Goal: Task Accomplishment & Management: Use online tool/utility

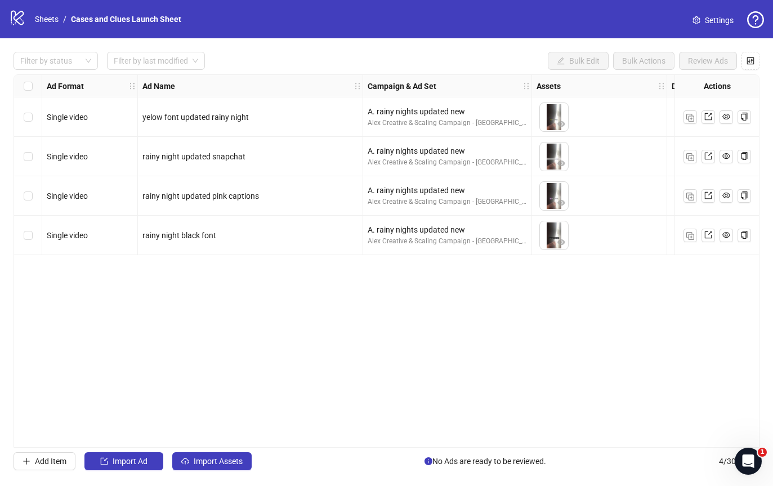
click at [33, 85] on div "Select all rows" at bounding box center [28, 86] width 28 height 23
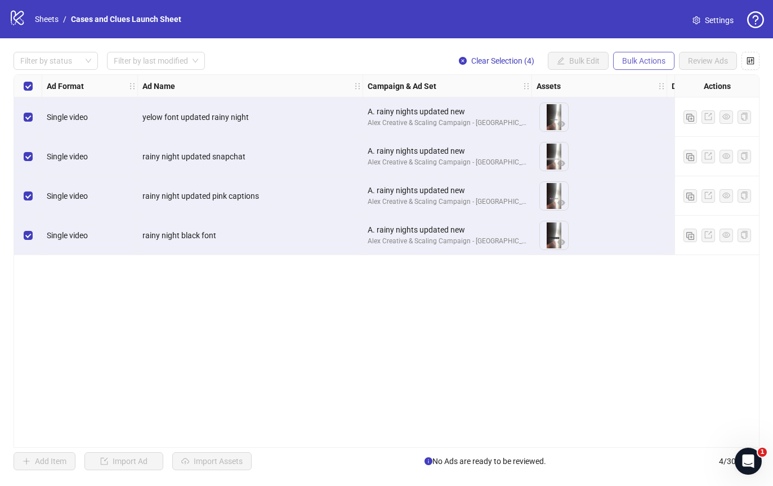
click at [631, 60] on span "Bulk Actions" at bounding box center [643, 60] width 43 height 9
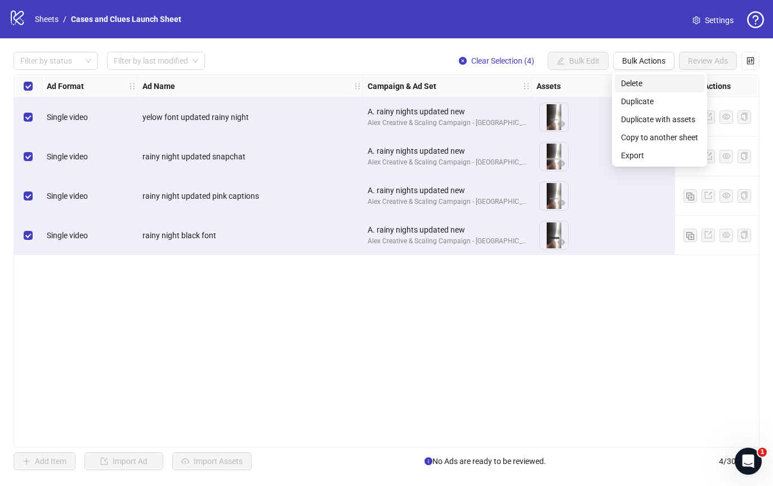
click at [641, 82] on span "Delete" at bounding box center [659, 83] width 77 height 12
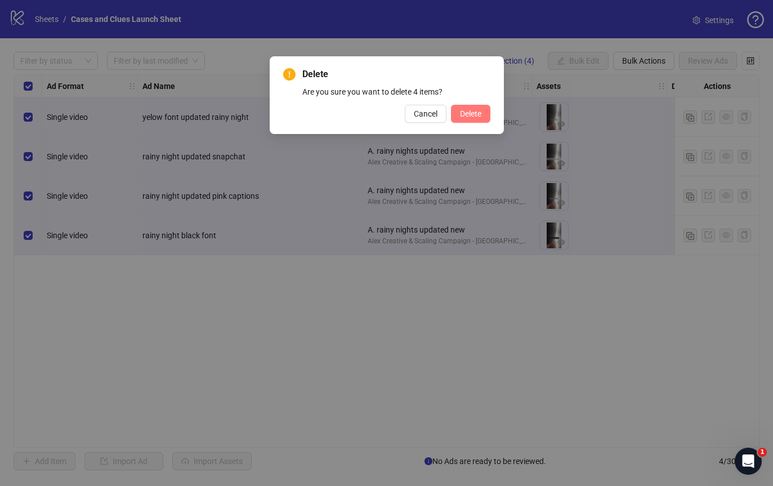
click at [472, 112] on span "Delete" at bounding box center [470, 113] width 21 height 9
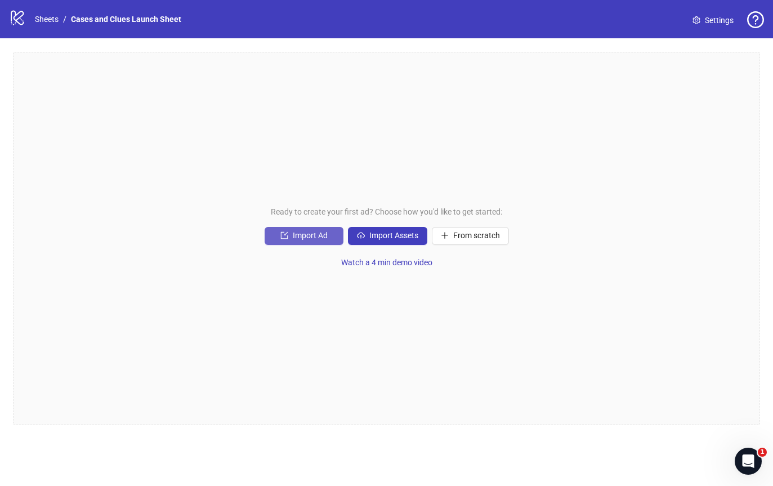
click at [303, 236] on span "Import Ad" at bounding box center [310, 235] width 35 height 9
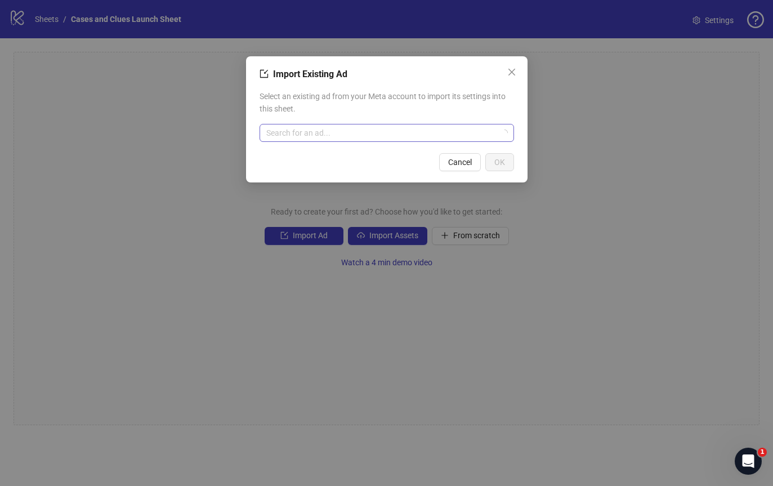
click at [318, 132] on input "search" at bounding box center [381, 132] width 231 height 17
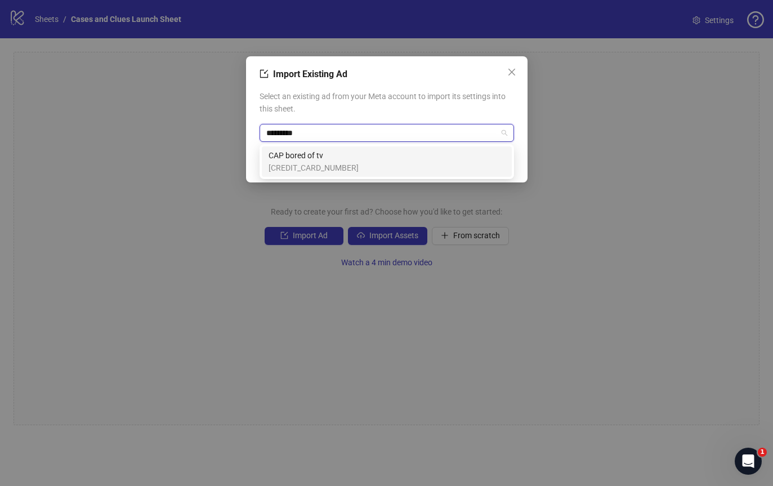
type input "*********"
click at [297, 159] on span "CAP bored of tv" at bounding box center [313, 155] width 90 height 12
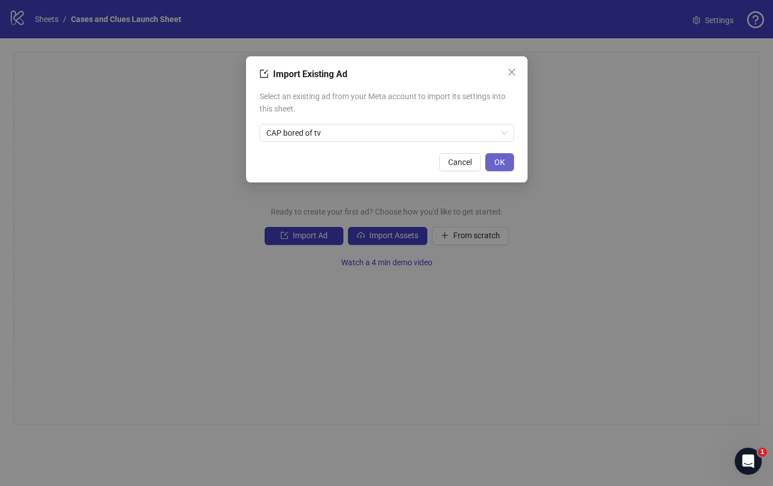
click at [503, 159] on span "OK" at bounding box center [499, 162] width 11 height 9
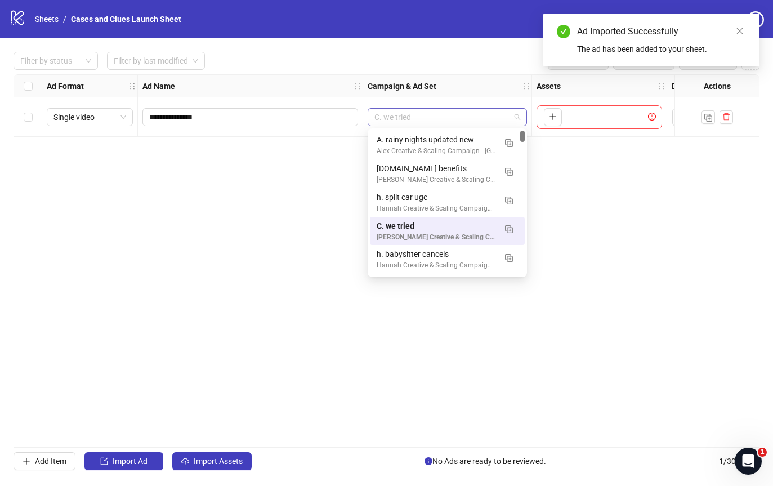
click at [517, 119] on span "C. we tried" at bounding box center [447, 117] width 146 height 17
click at [510, 227] on img "button" at bounding box center [509, 229] width 8 height 8
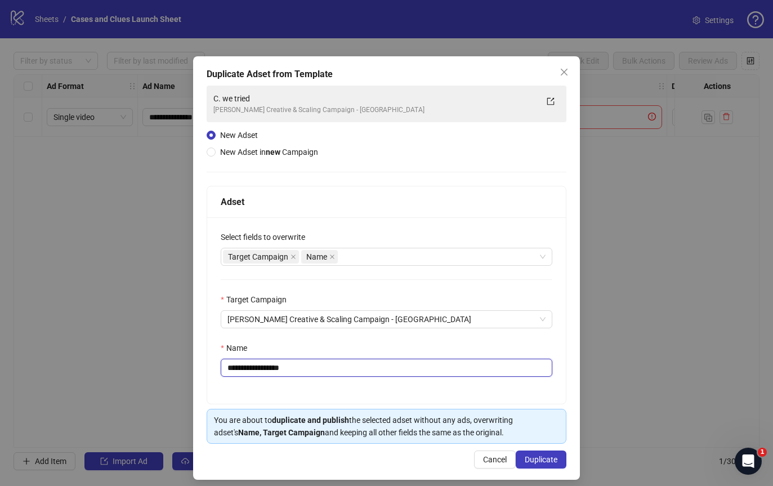
drag, startPoint x: 302, startPoint y: 370, endPoint x: 234, endPoint y: 365, distance: 68.9
click at [234, 365] on input "**********" at bounding box center [387, 368] width 332 height 18
type input "**********"
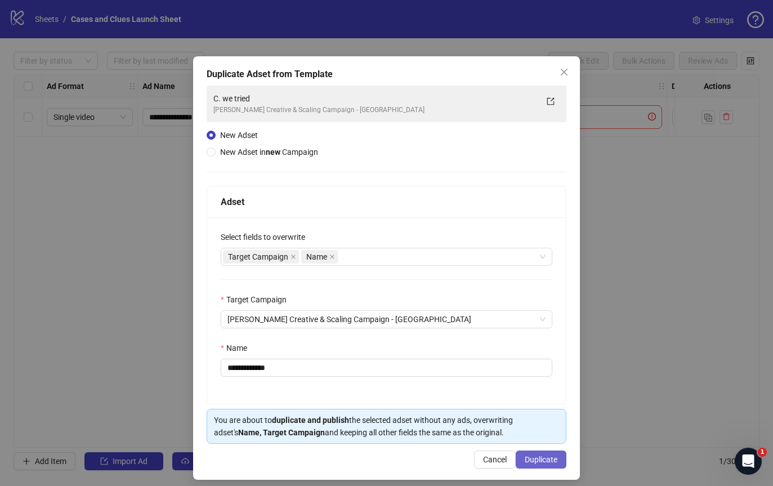
click at [532, 456] on span "Duplicate" at bounding box center [541, 459] width 33 height 9
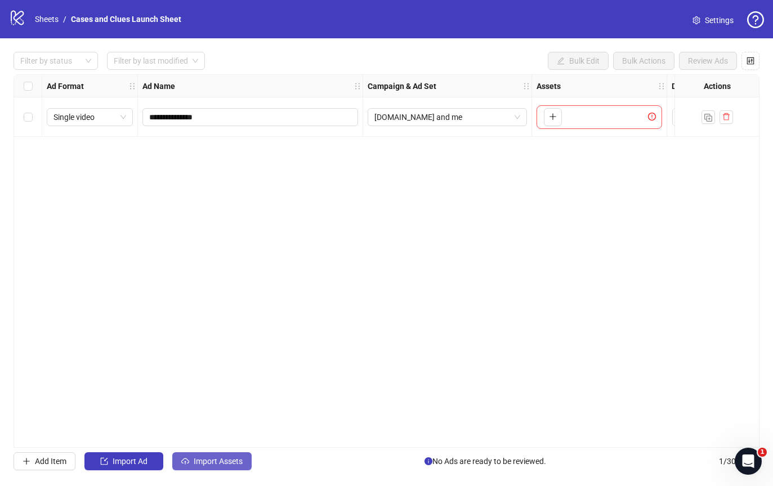
click at [206, 462] on span "Import Assets" at bounding box center [218, 460] width 49 height 9
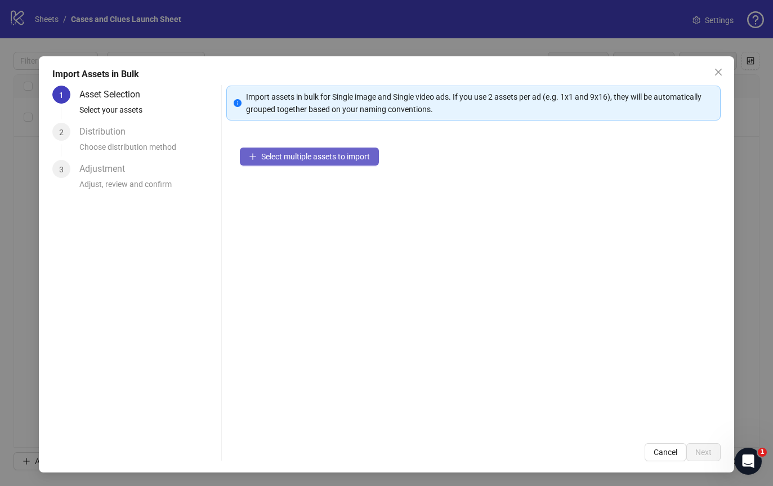
click at [288, 152] on span "Select multiple assets to import" at bounding box center [315, 156] width 109 height 9
click at [308, 163] on button "Select multiple assets to import" at bounding box center [309, 156] width 139 height 18
click at [286, 160] on span "Select multiple assets to import" at bounding box center [315, 156] width 109 height 9
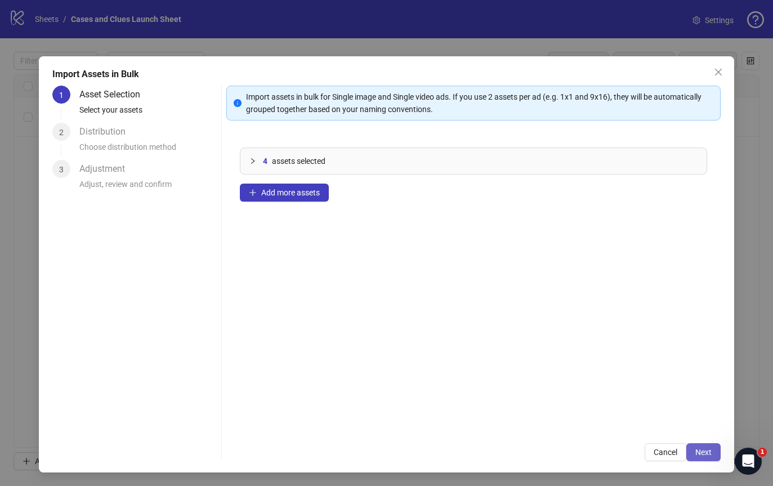
click at [700, 449] on span "Next" at bounding box center [703, 451] width 16 height 9
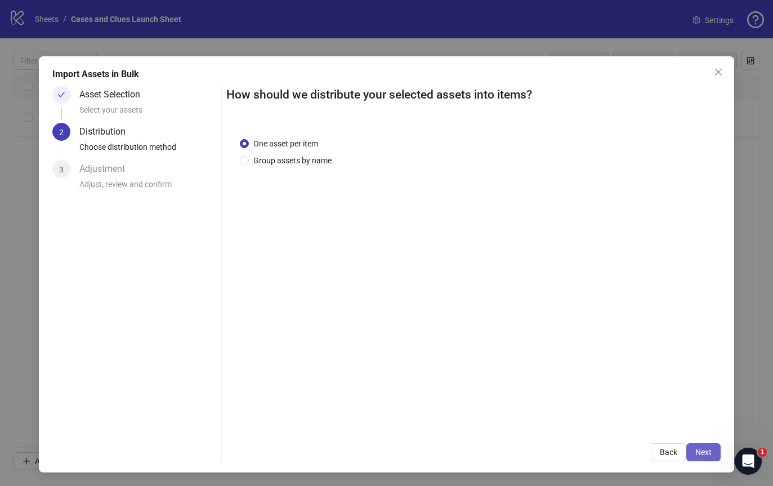
click at [699, 450] on span "Next" at bounding box center [703, 451] width 16 height 9
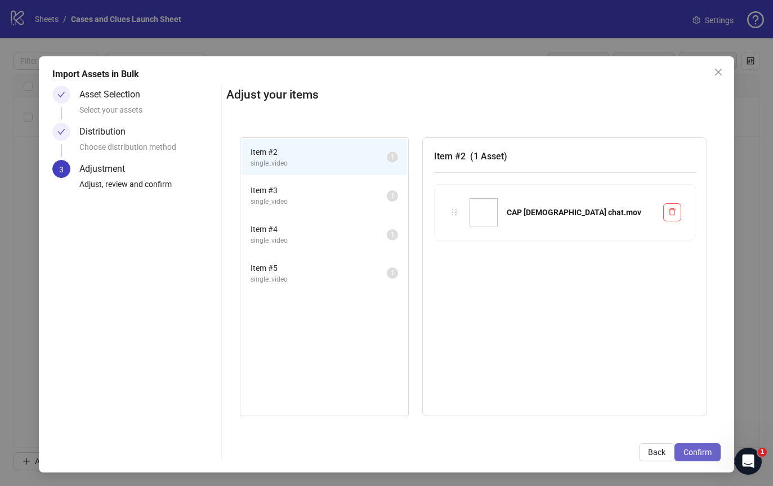
click at [701, 452] on span "Confirm" at bounding box center [697, 451] width 28 height 9
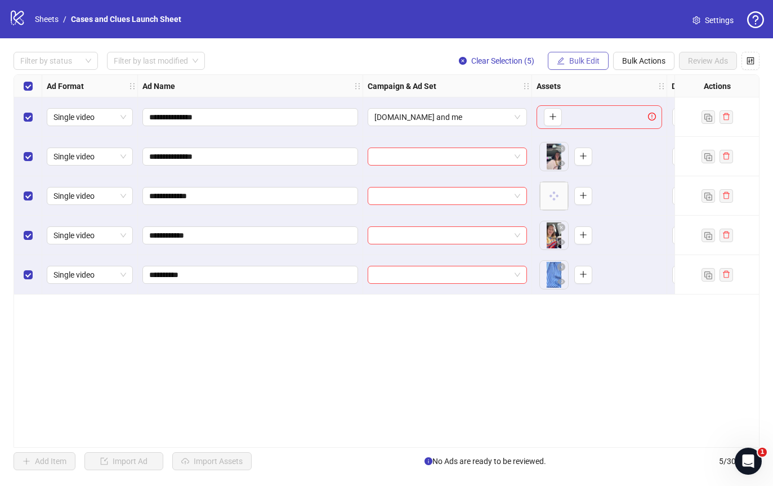
click at [576, 65] on span "Bulk Edit" at bounding box center [584, 60] width 30 height 9
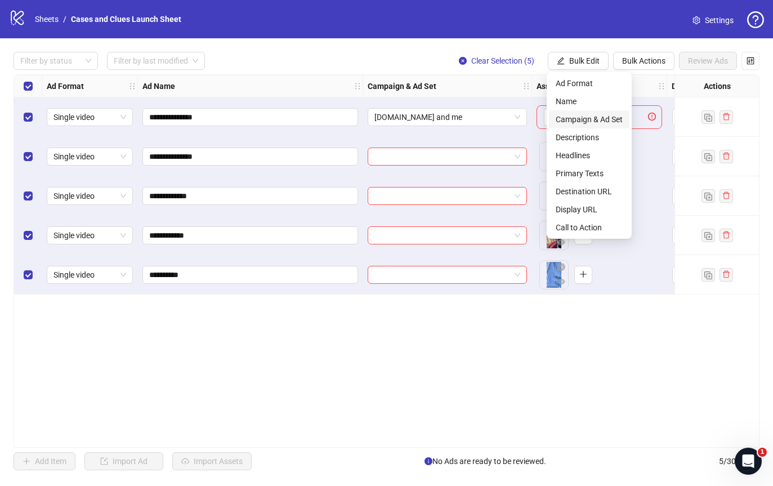
click at [588, 118] on span "Campaign & Ad Set" at bounding box center [589, 119] width 67 height 12
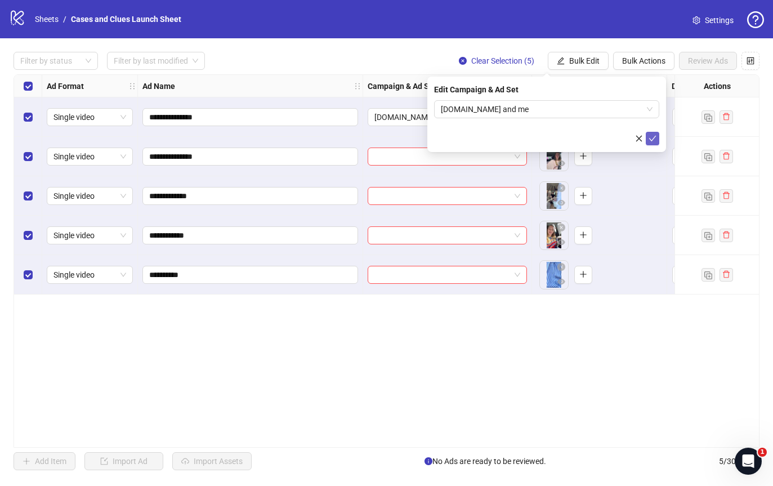
click at [655, 134] on span "submit" at bounding box center [652, 138] width 8 height 9
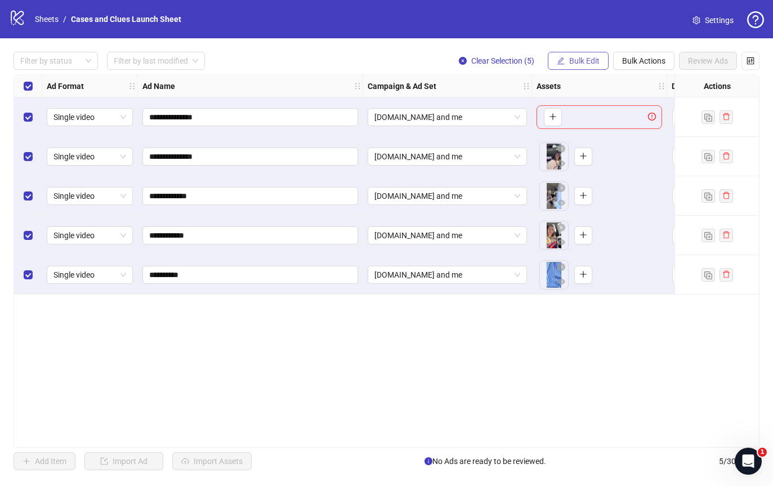
click at [576, 56] on span "Bulk Edit" at bounding box center [584, 60] width 30 height 9
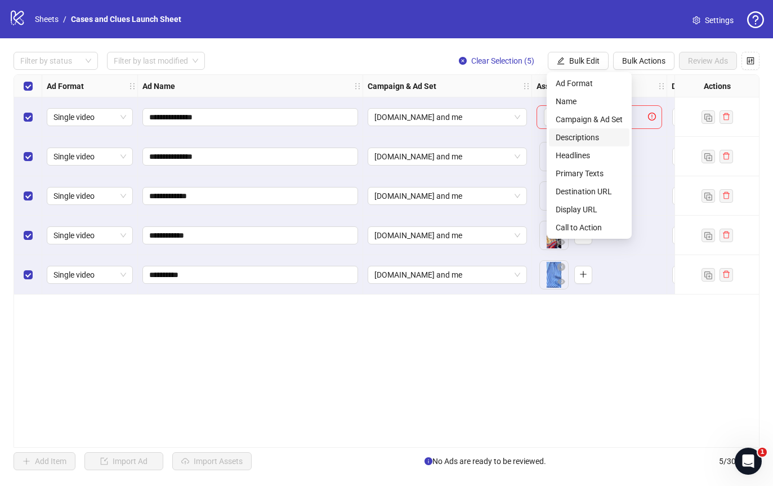
click at [592, 136] on span "Descriptions" at bounding box center [589, 137] width 67 height 12
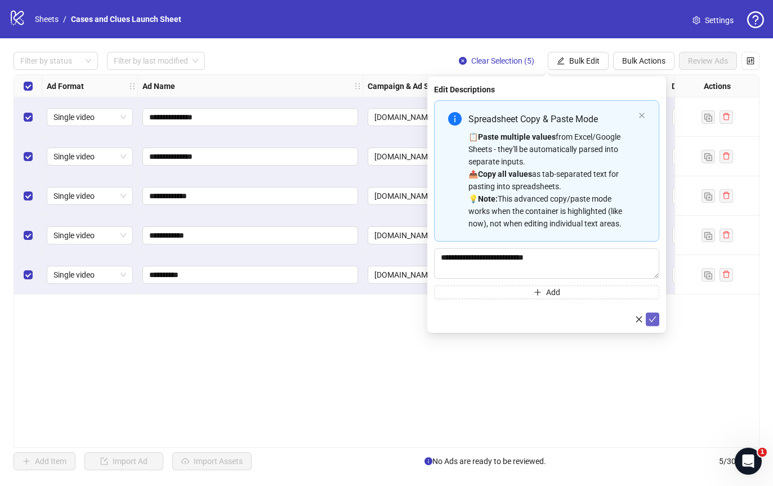
click at [651, 314] on button "submit" at bounding box center [653, 319] width 14 height 14
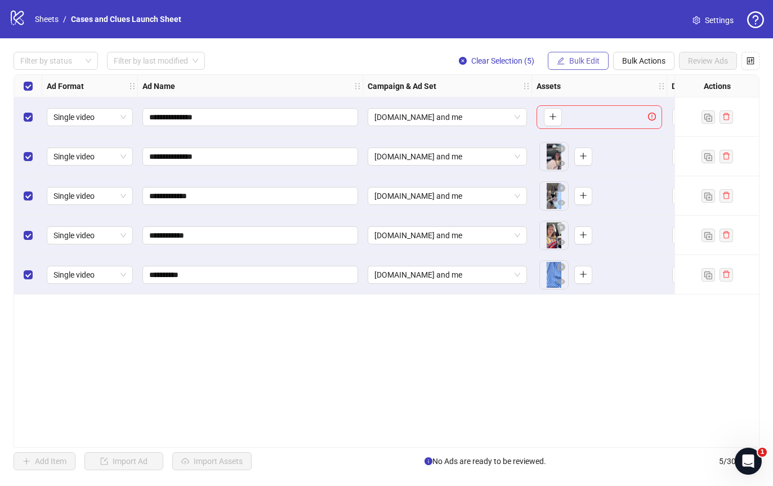
click at [575, 60] on span "Bulk Edit" at bounding box center [584, 60] width 30 height 9
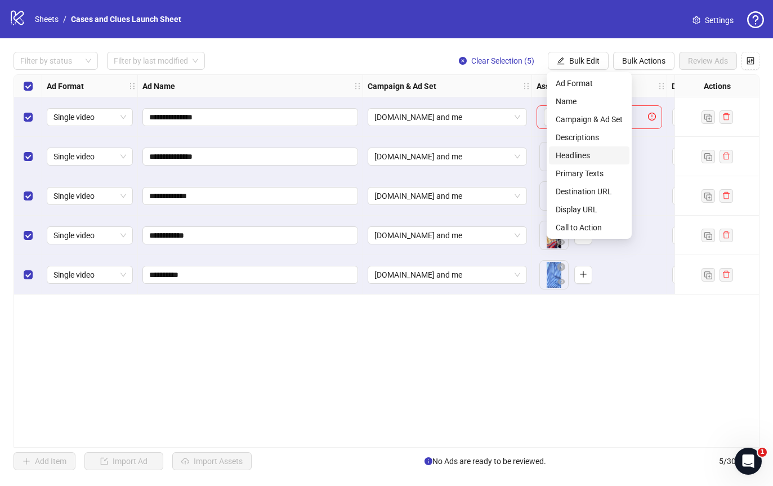
click at [575, 151] on span "Headlines" at bounding box center [589, 155] width 67 height 12
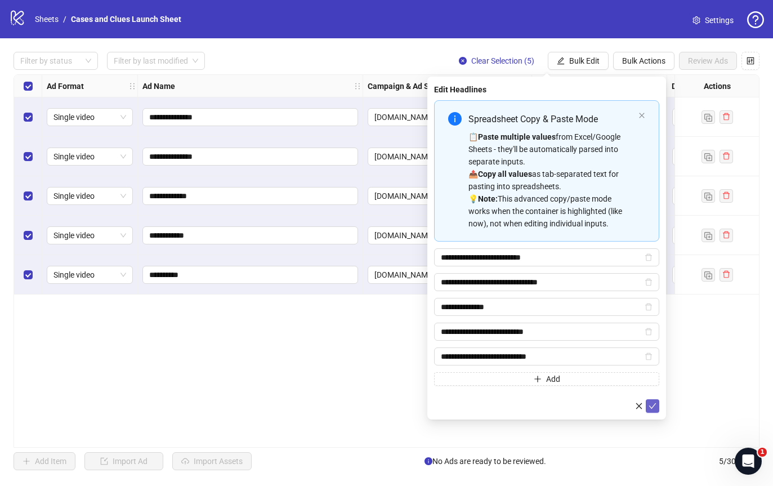
click at [651, 404] on icon "check" at bounding box center [652, 406] width 8 height 8
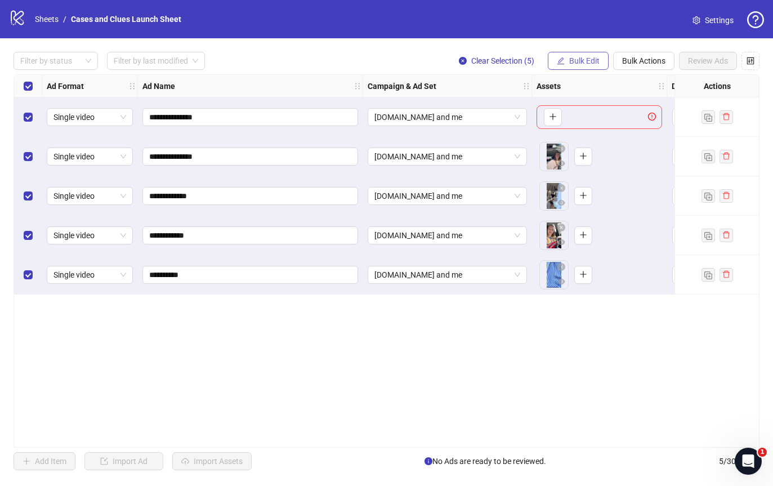
click at [571, 64] on span "Bulk Edit" at bounding box center [584, 60] width 30 height 9
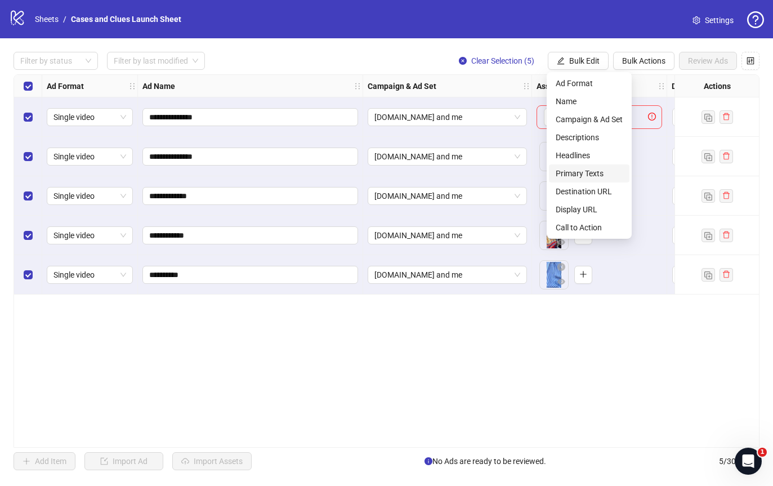
click at [581, 170] on span "Primary Texts" at bounding box center [589, 173] width 67 height 12
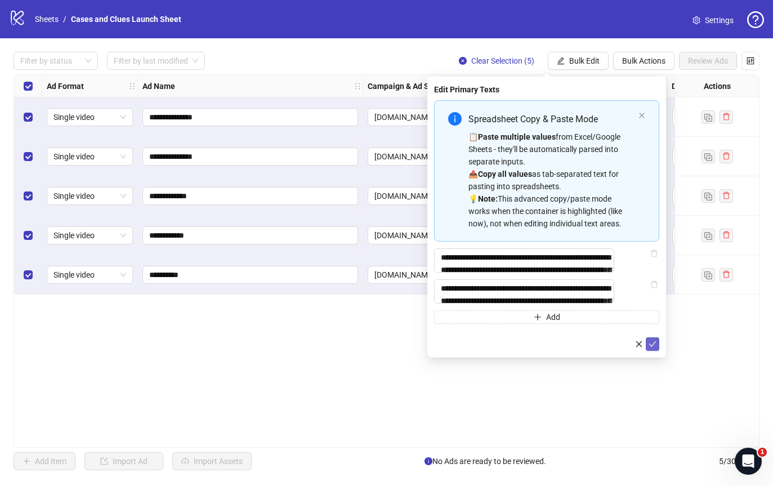
click at [653, 348] on icon "check" at bounding box center [652, 344] width 8 height 8
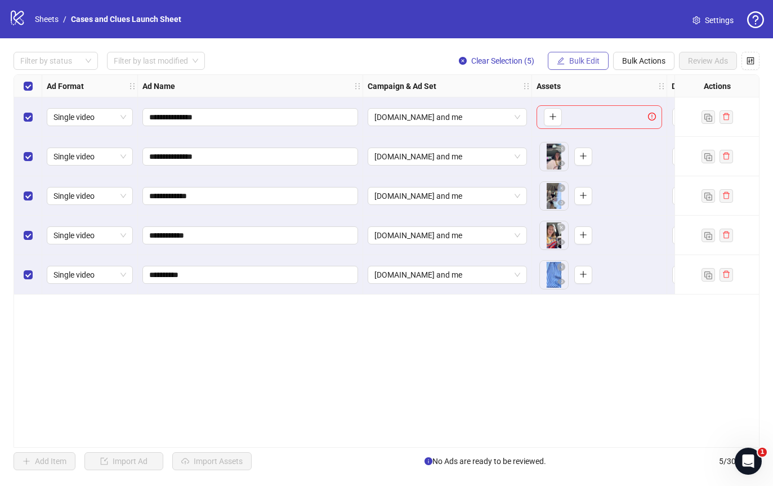
drag, startPoint x: 588, startPoint y: 57, endPoint x: 589, endPoint y: 62, distance: 5.7
click at [588, 57] on span "Bulk Edit" at bounding box center [584, 60] width 30 height 9
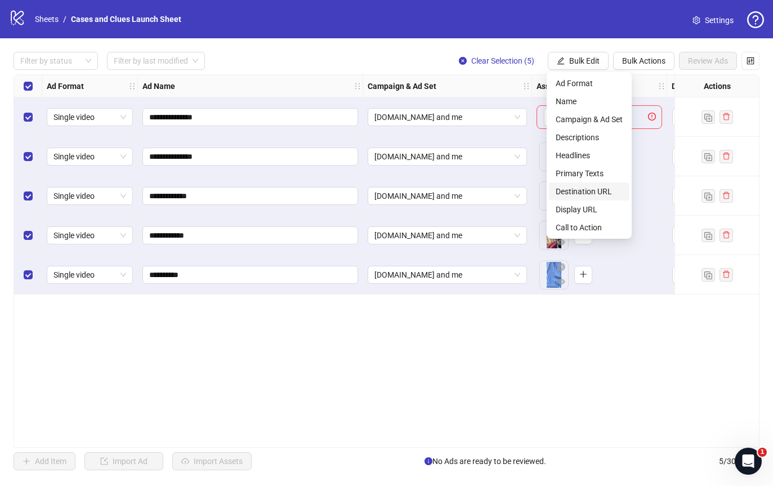
click at [590, 190] on span "Destination URL" at bounding box center [589, 191] width 67 height 12
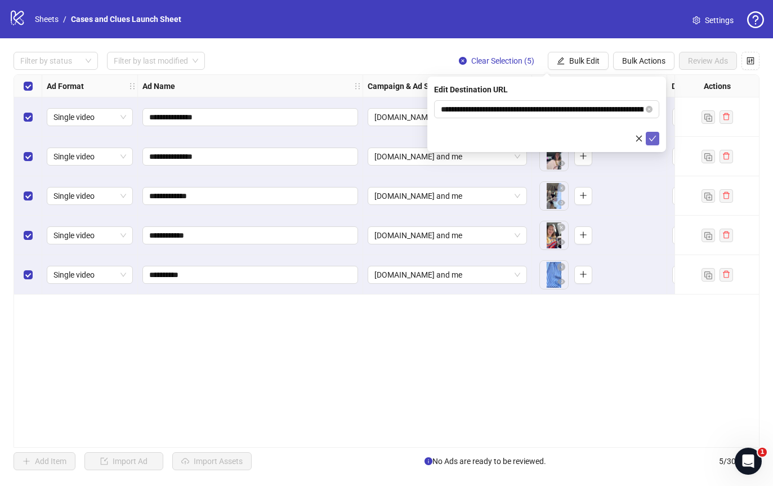
click at [649, 137] on icon "check" at bounding box center [652, 139] width 8 height 8
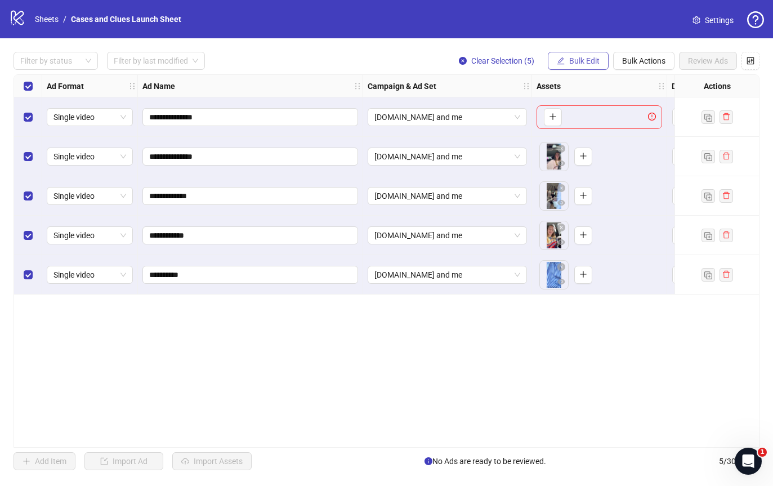
click at [577, 59] on span "Bulk Edit" at bounding box center [584, 60] width 30 height 9
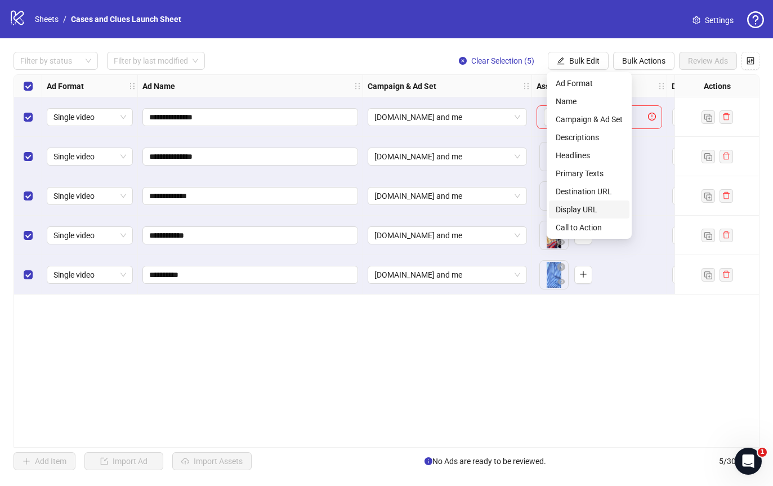
click at [598, 205] on span "Display URL" at bounding box center [589, 209] width 67 height 12
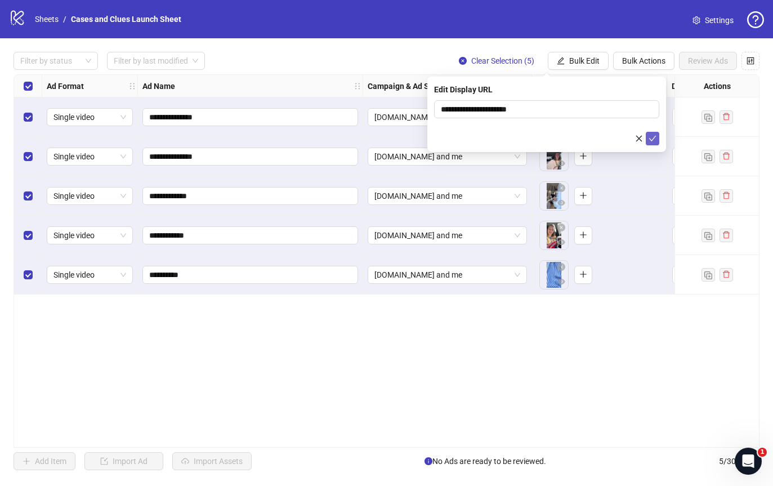
click at [652, 138] on icon "check" at bounding box center [652, 139] width 8 height 8
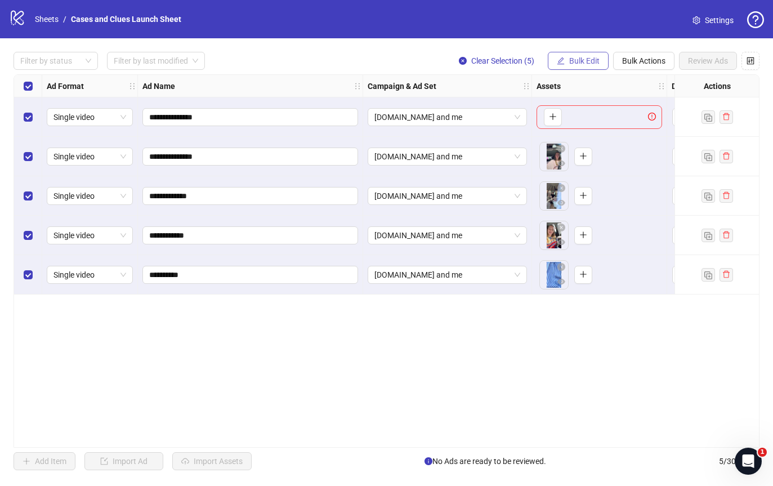
click at [577, 59] on span "Bulk Edit" at bounding box center [584, 60] width 30 height 9
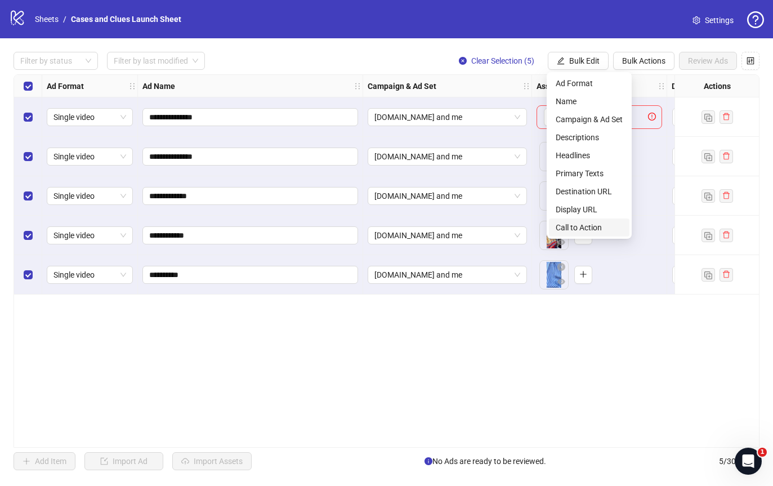
click at [586, 226] on span "Call to Action" at bounding box center [589, 227] width 67 height 12
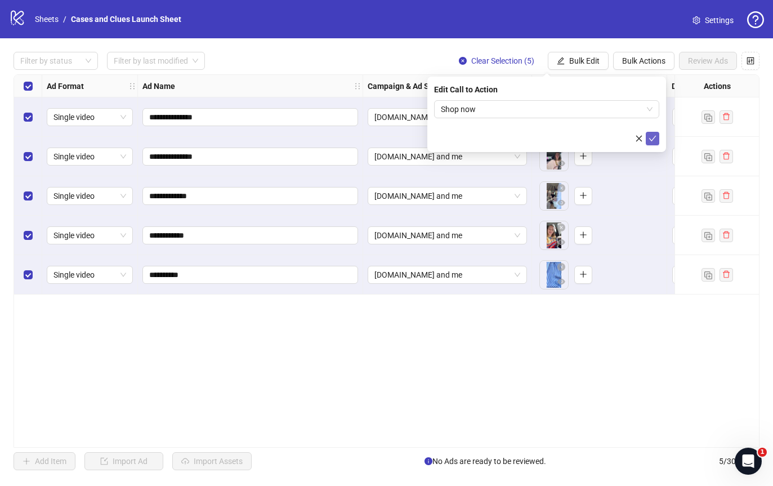
click at [652, 137] on icon "check" at bounding box center [652, 139] width 8 height 8
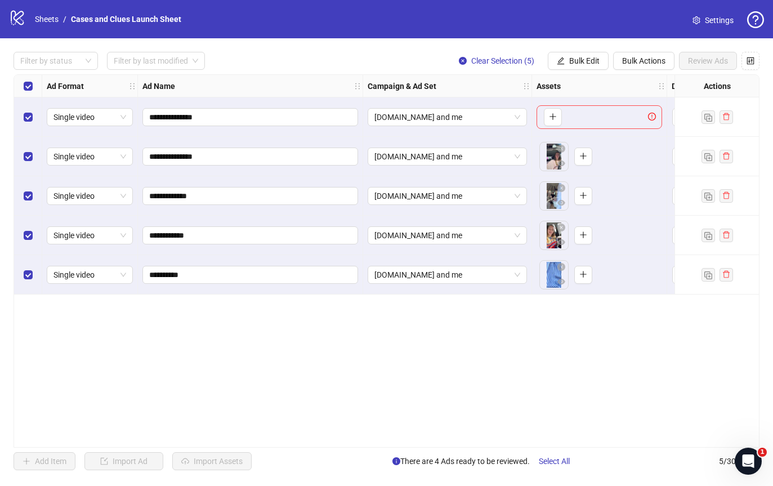
drag, startPoint x: 377, startPoint y: 441, endPoint x: 481, endPoint y: 423, distance: 105.2
click at [481, 423] on div "**********" at bounding box center [387, 260] width 746 height 373
drag, startPoint x: 352, startPoint y: 446, endPoint x: 388, endPoint y: 446, distance: 36.0
click at [389, 446] on div "**********" at bounding box center [387, 260] width 746 height 373
click at [26, 80] on label "Select all rows" at bounding box center [28, 86] width 9 height 12
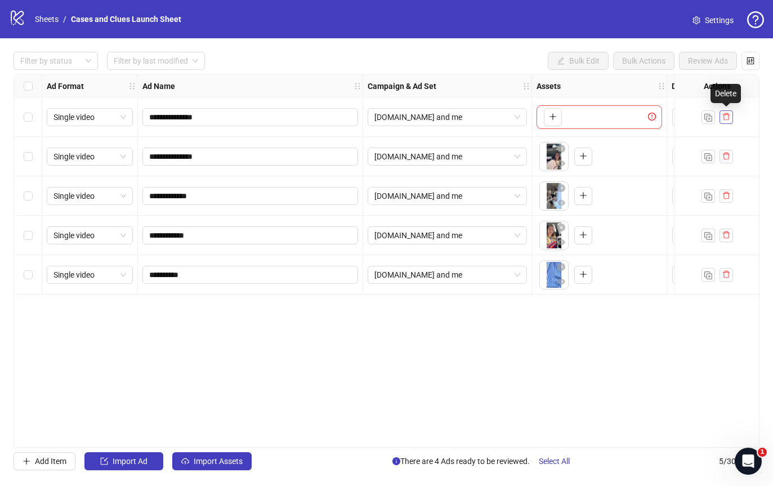
click at [722, 116] on icon "delete" at bounding box center [726, 117] width 8 height 8
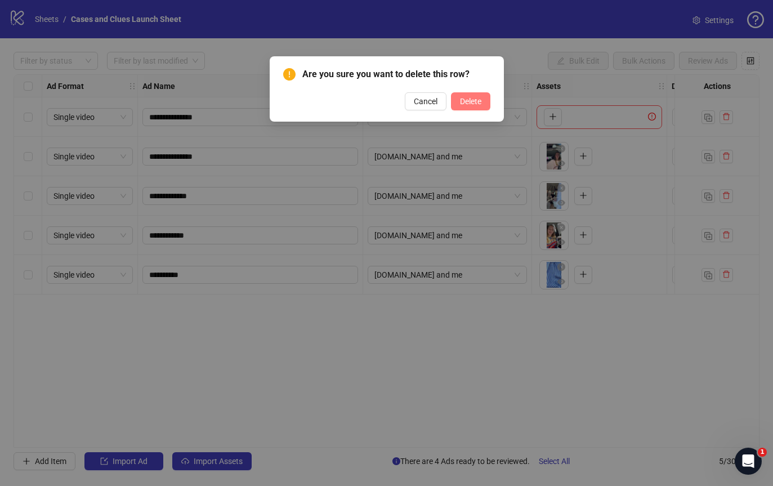
click at [468, 100] on span "Delete" at bounding box center [470, 101] width 21 height 9
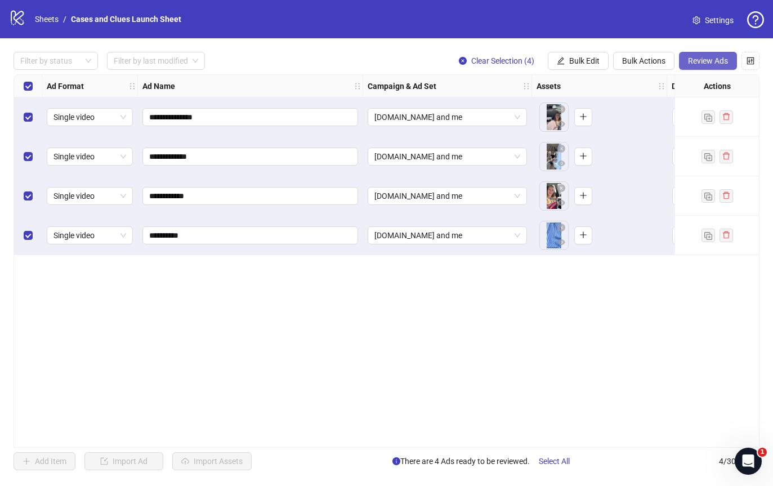
click at [706, 59] on span "Review Ads" at bounding box center [708, 60] width 40 height 9
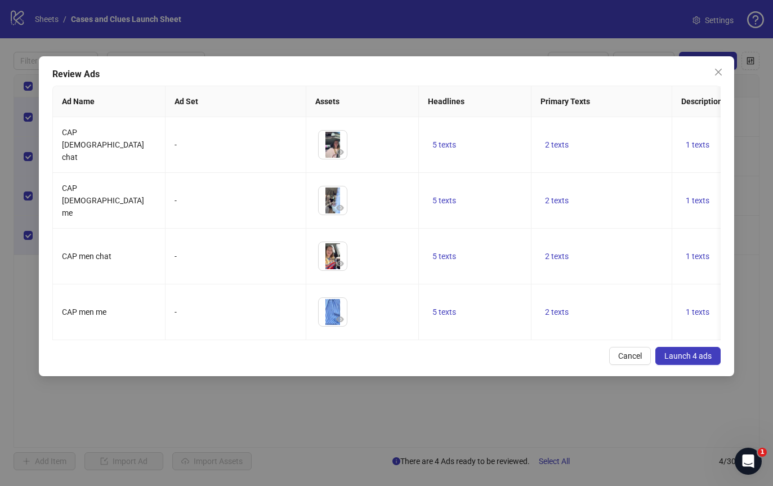
click at [686, 360] on span "Launch 4 ads" at bounding box center [687, 355] width 47 height 9
